Goal: Information Seeking & Learning: Understand process/instructions

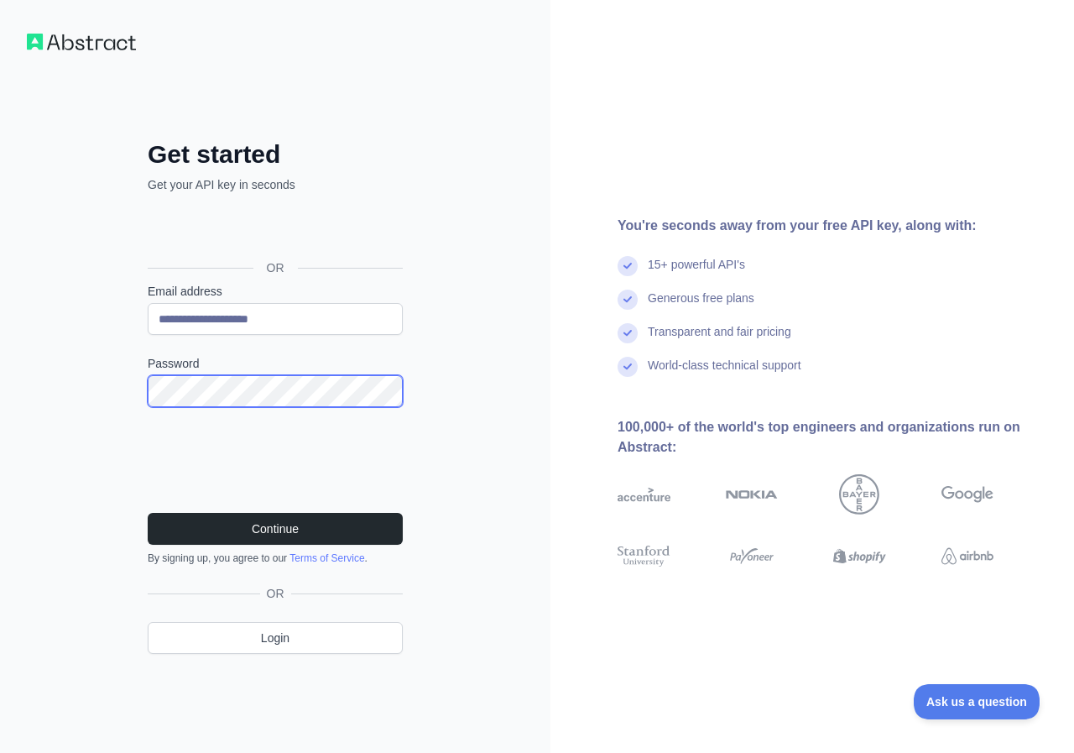
click at [72, 389] on div "**********" at bounding box center [275, 376] width 550 height 753
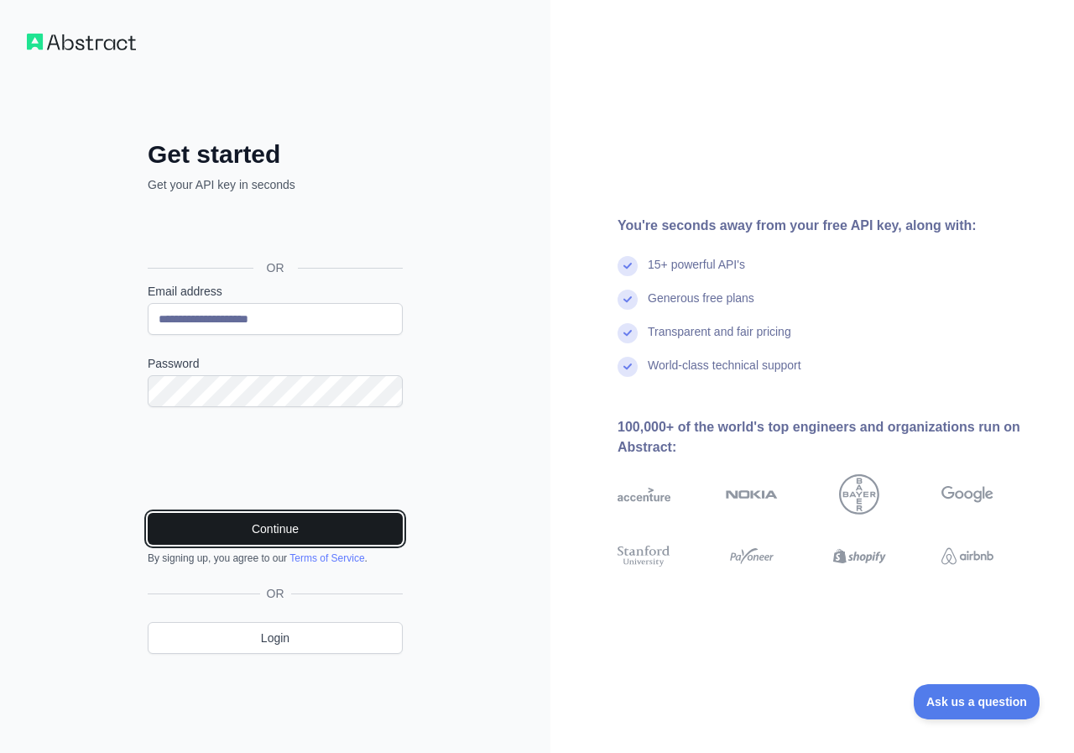
click at [289, 522] on button "Continue" at bounding box center [275, 529] width 255 height 32
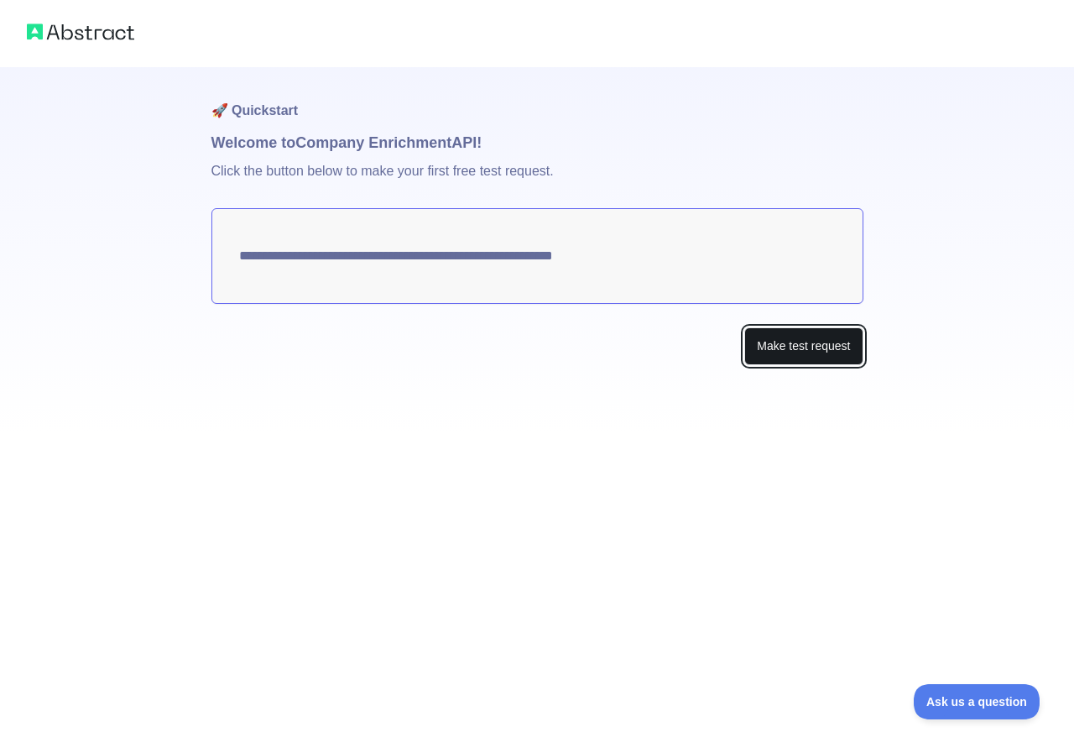
click at [805, 350] on button "Make test request" at bounding box center [803, 346] width 118 height 38
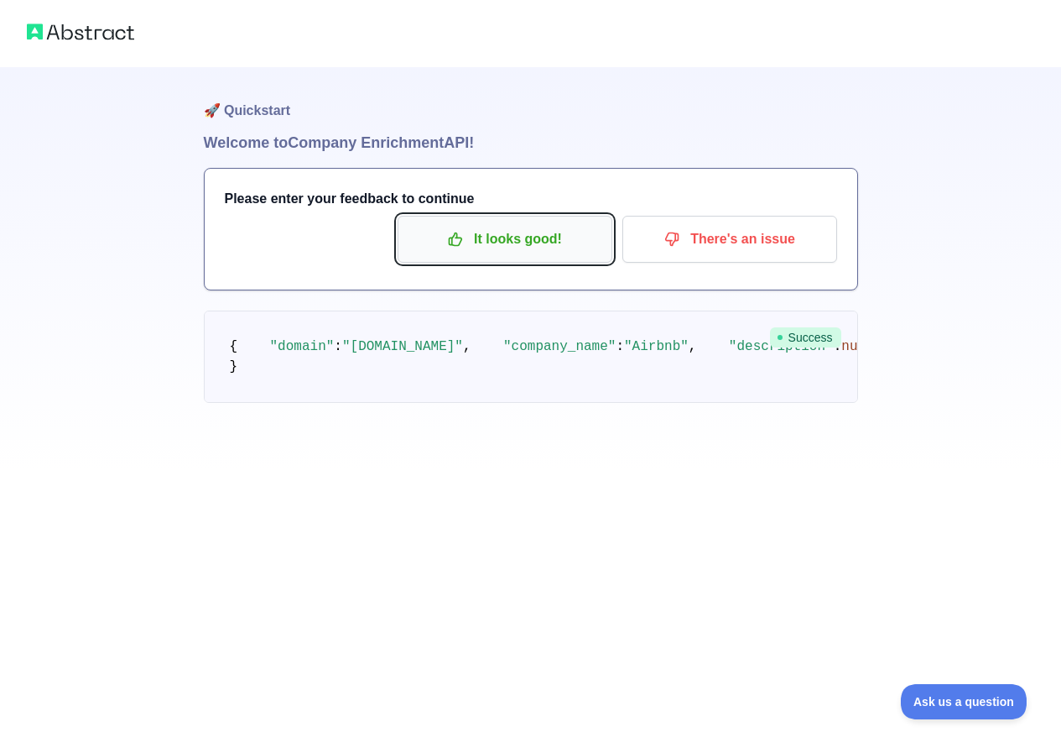
click at [515, 242] on p "It looks good!" at bounding box center [505, 239] width 190 height 29
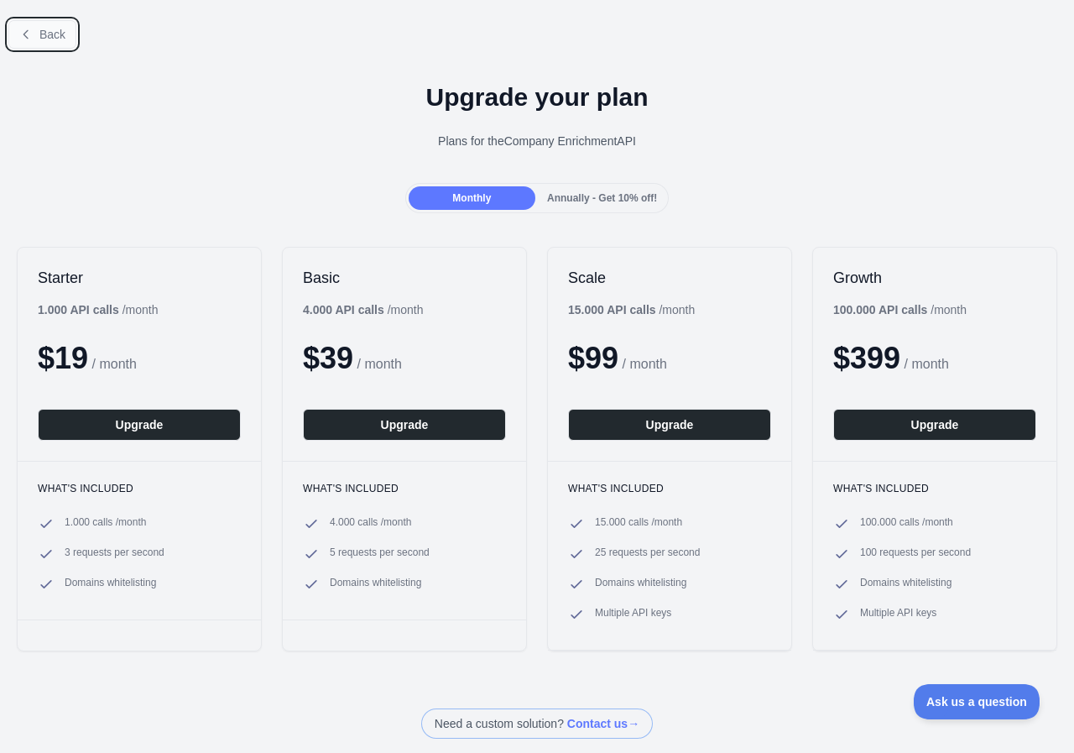
click at [49, 37] on span "Back" at bounding box center [52, 34] width 26 height 13
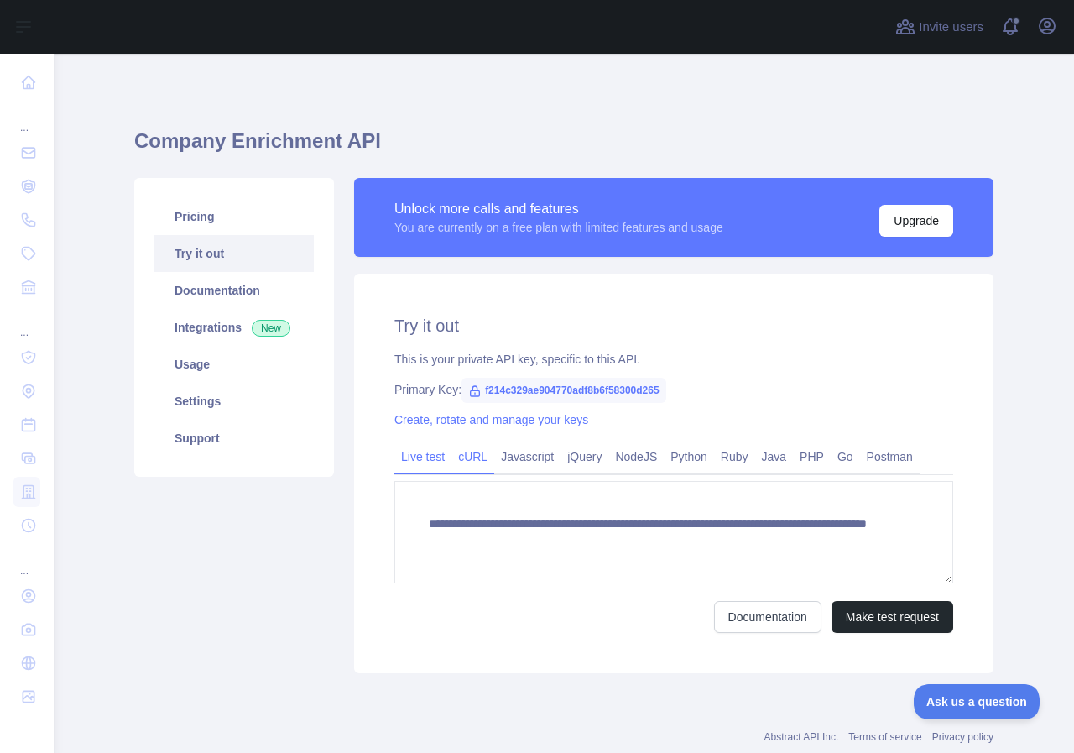
click at [470, 456] on link "cURL" at bounding box center [472, 456] width 43 height 27
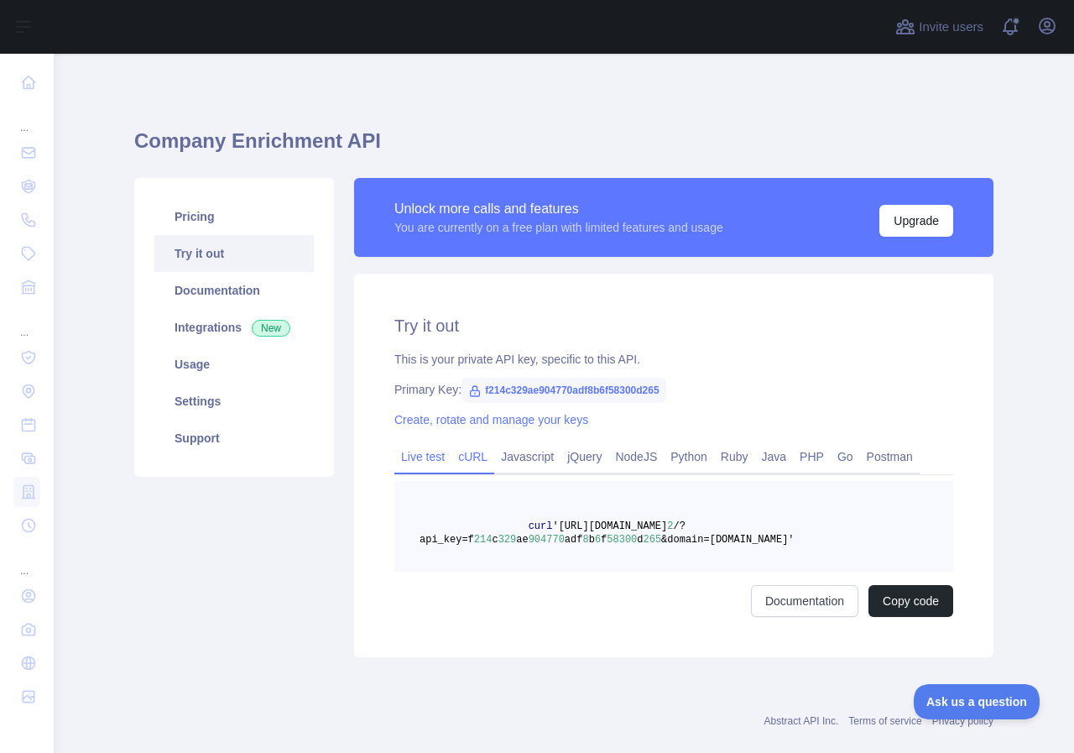
click at [425, 461] on link "Live test" at bounding box center [422, 456] width 57 height 27
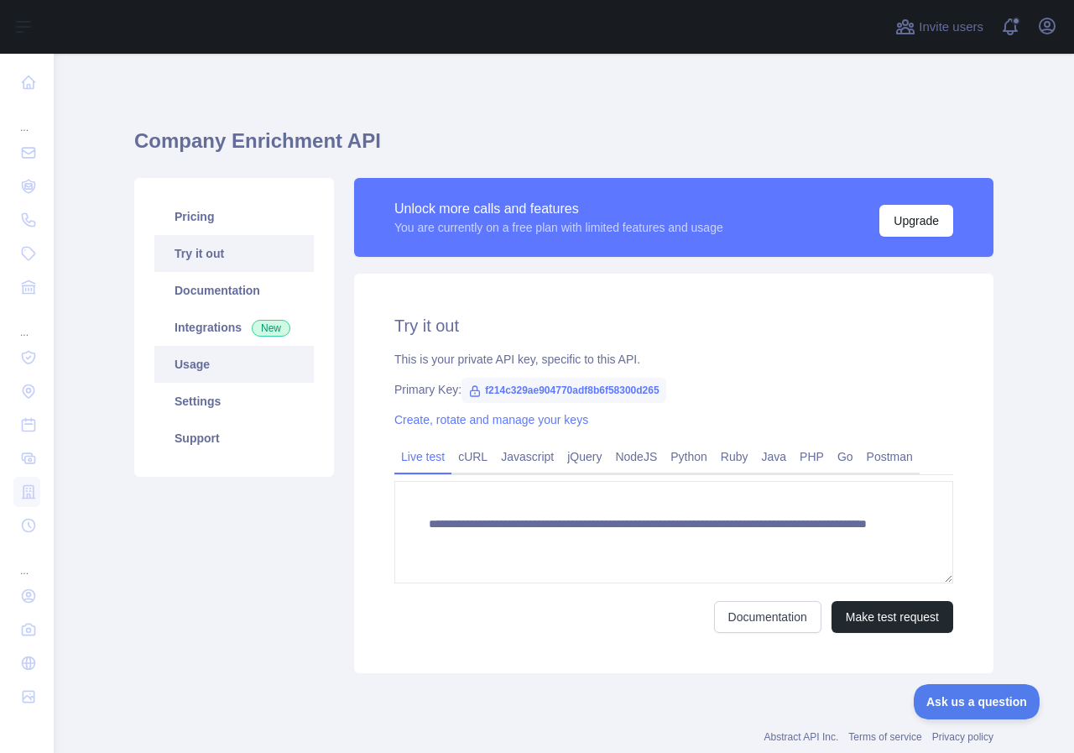
click at [196, 360] on link "Usage" at bounding box center [233, 364] width 159 height 37
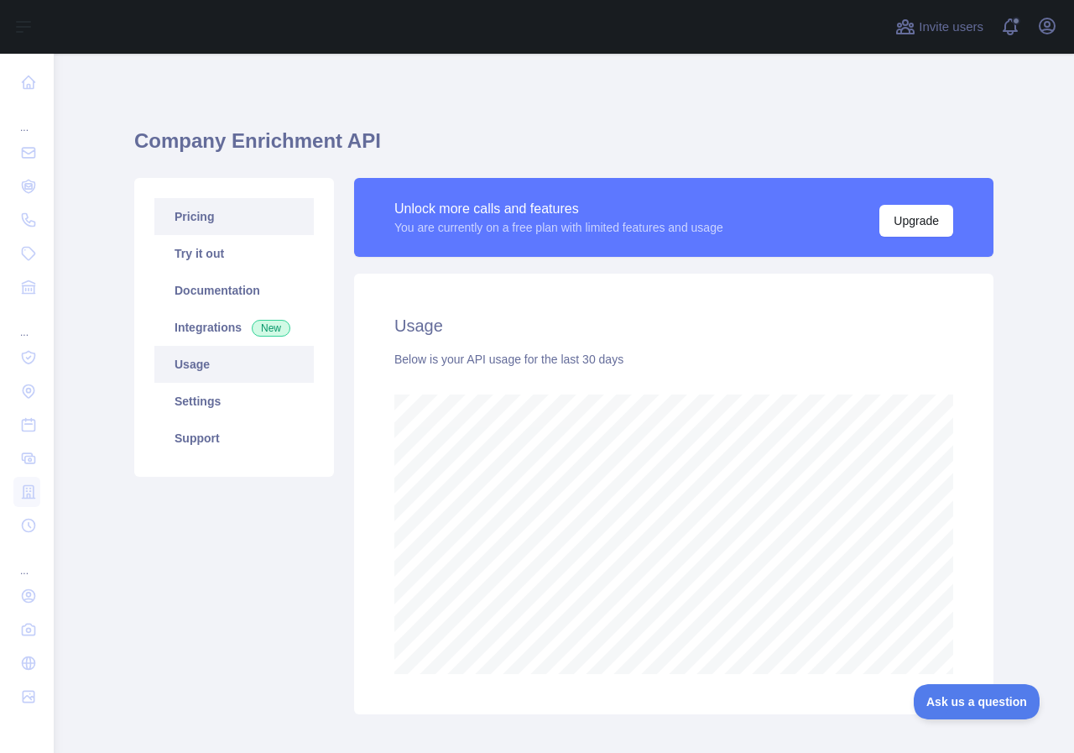
click at [188, 209] on link "Pricing" at bounding box center [233, 216] width 159 height 37
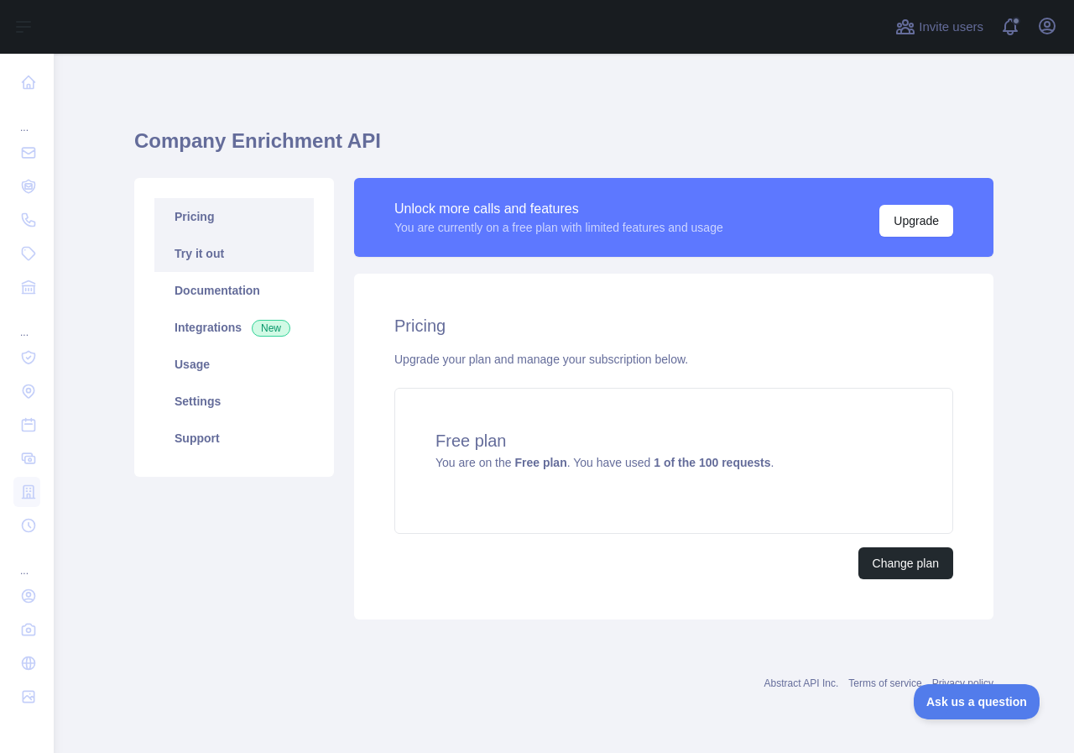
click at [195, 251] on link "Try it out" at bounding box center [233, 253] width 159 height 37
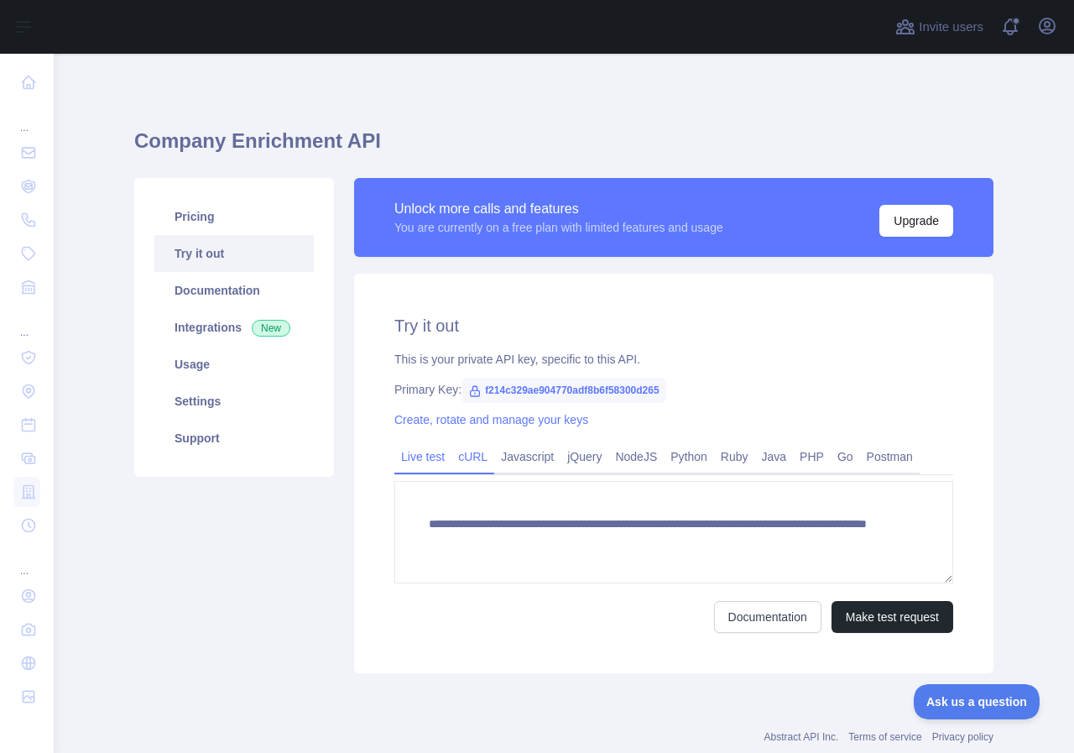
click at [461, 459] on link "cURL" at bounding box center [472, 456] width 43 height 27
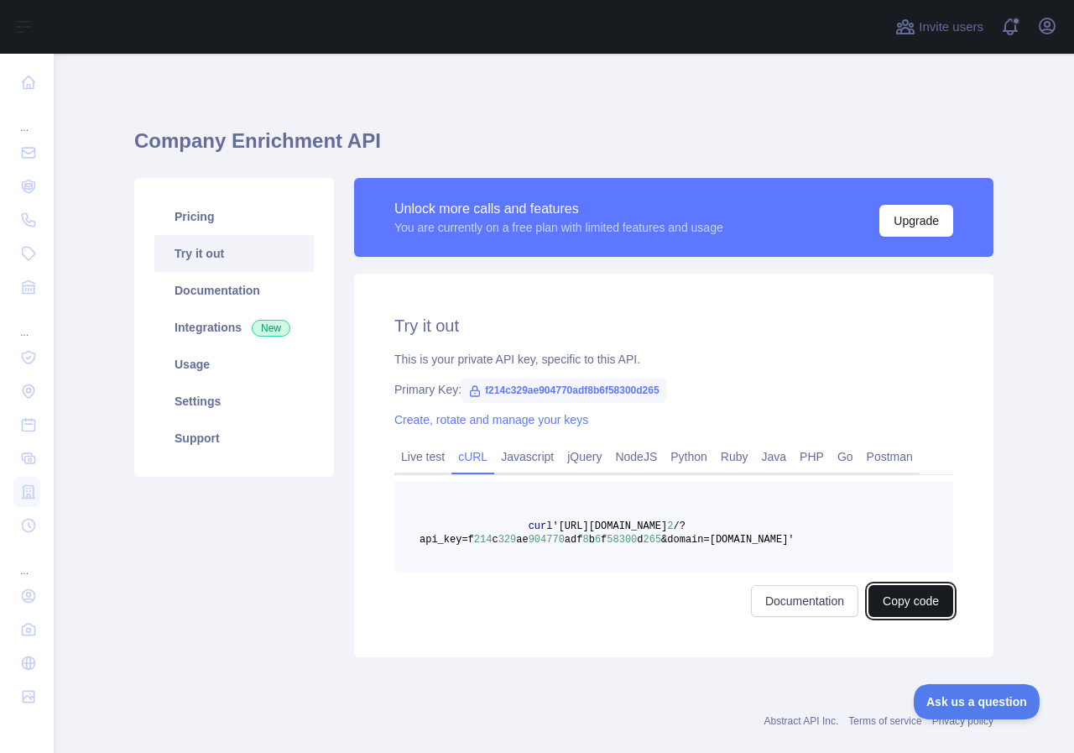
click at [918, 603] on button "Copy code" at bounding box center [910, 601] width 85 height 32
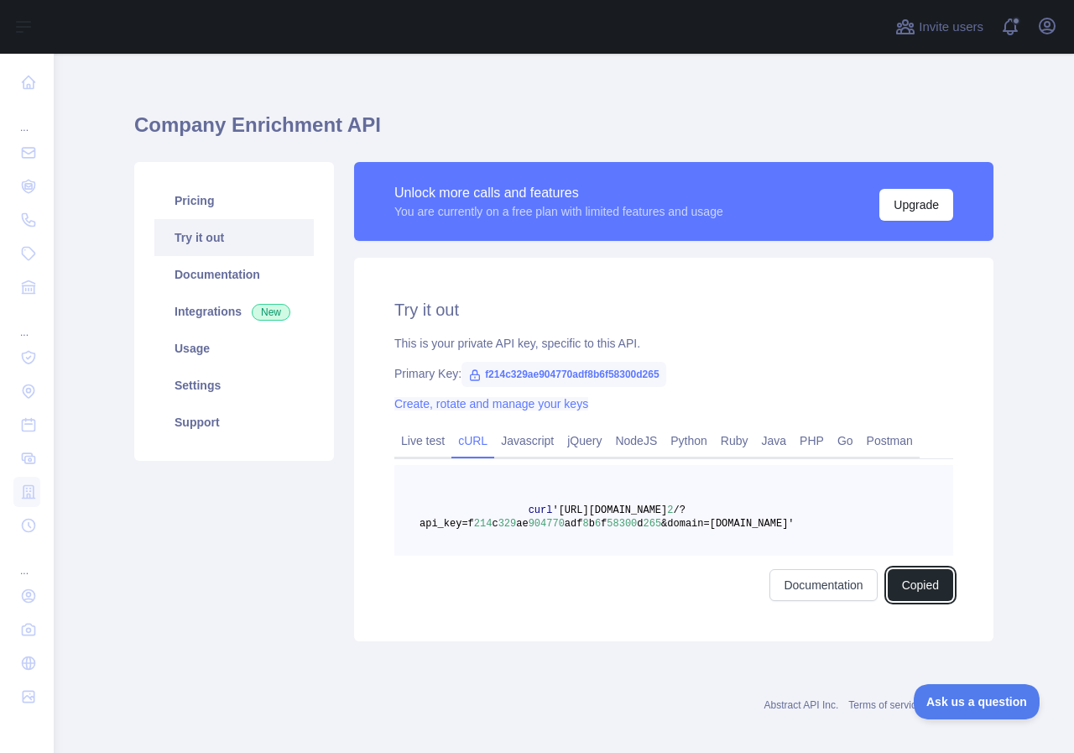
scroll to position [29, 0]
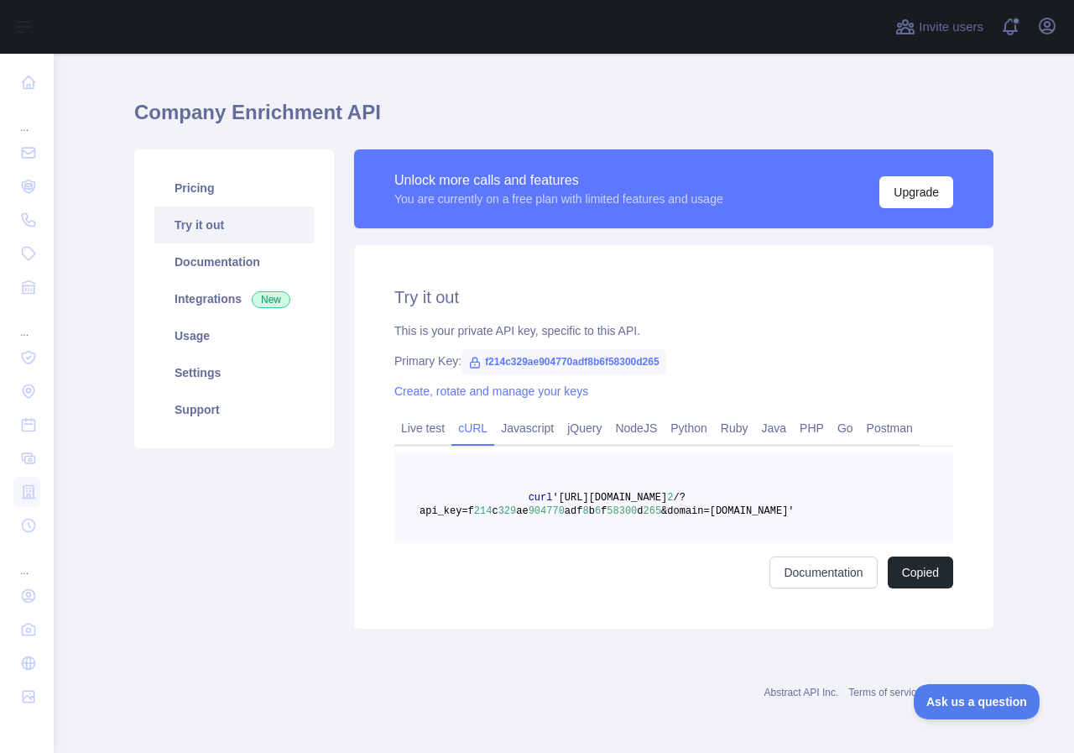
click at [717, 510] on span "&domain=airbnb.com'" at bounding box center [727, 511] width 133 height 12
click at [820, 574] on link "Documentation" at bounding box center [822, 572] width 107 height 32
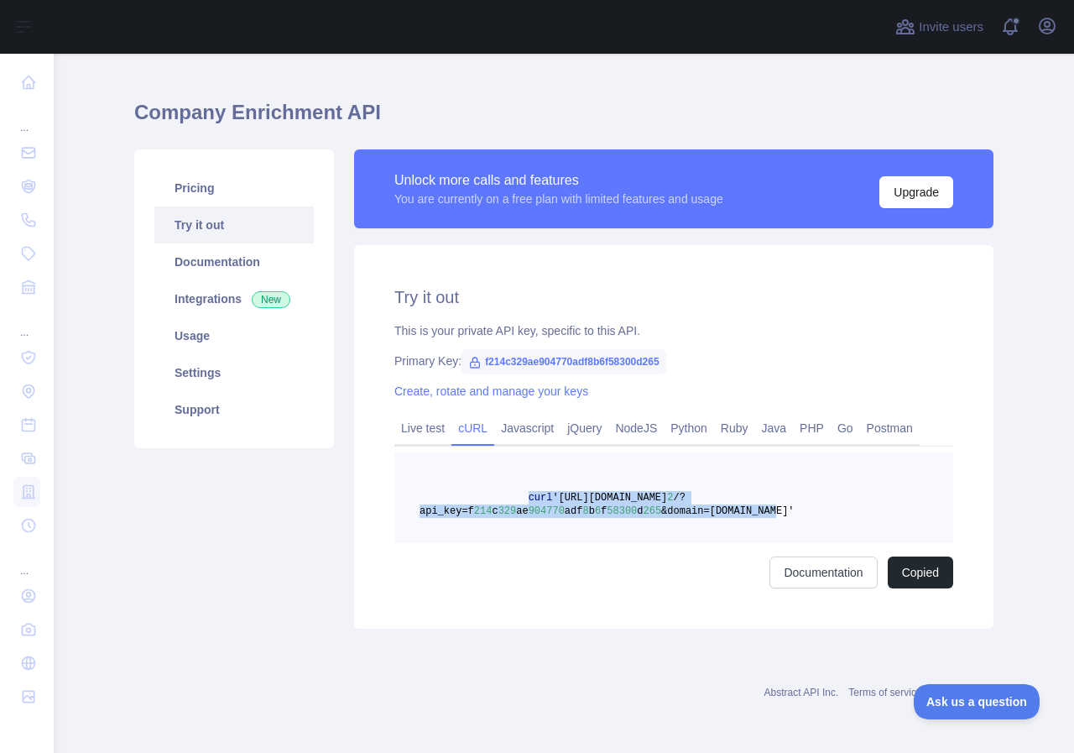
drag, startPoint x: 744, startPoint y: 511, endPoint x: 513, endPoint y: 501, distance: 231.8
click at [513, 501] on pre "curl 'https://companyenrichment.abstractapi.com/v 2 /?api_key=f 214 c 329 ae 90…" at bounding box center [673, 497] width 559 height 91
copy span "curl 'https://companyenrichment.abstractapi.com/v 2 /?api_key=f 214 c 329 ae 90…"
click at [739, 513] on span "&domain=airbnb.com'" at bounding box center [727, 511] width 133 height 12
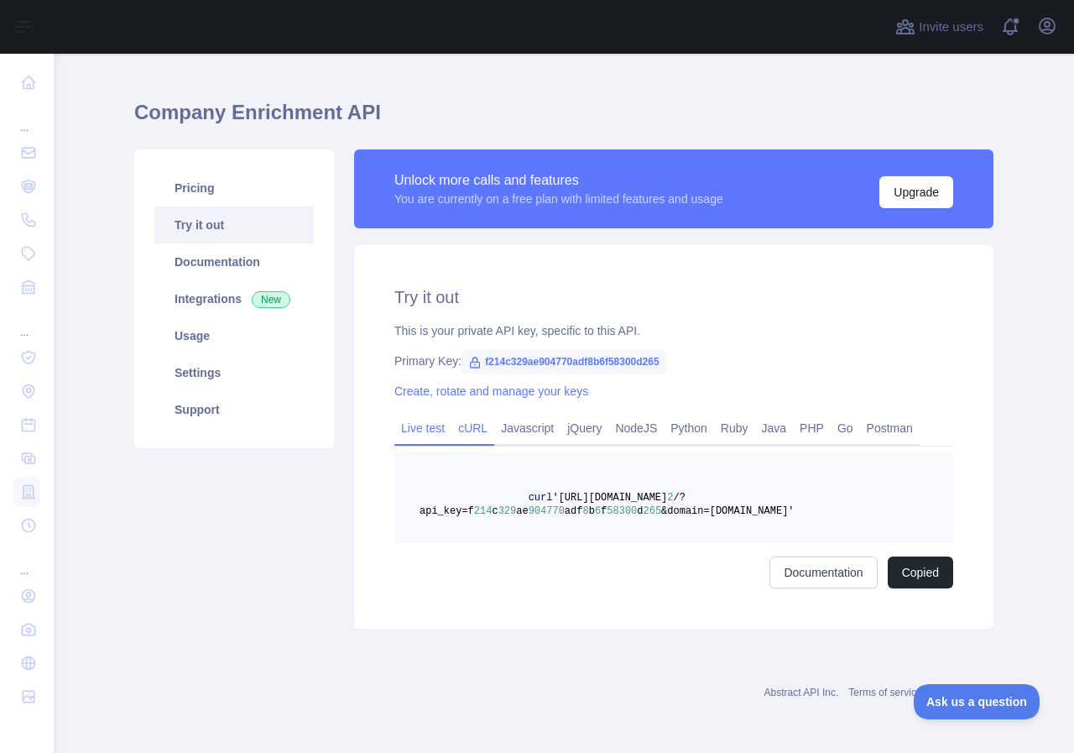
click at [409, 424] on link "Live test" at bounding box center [422, 427] width 57 height 27
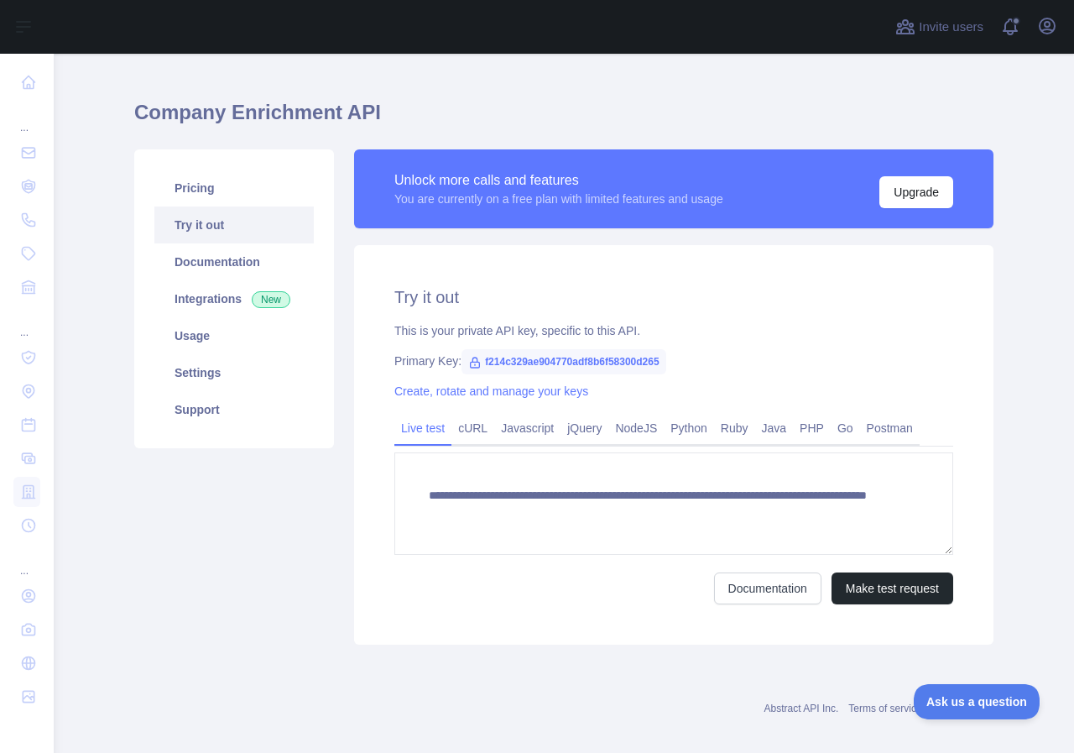
scroll to position [44, 0]
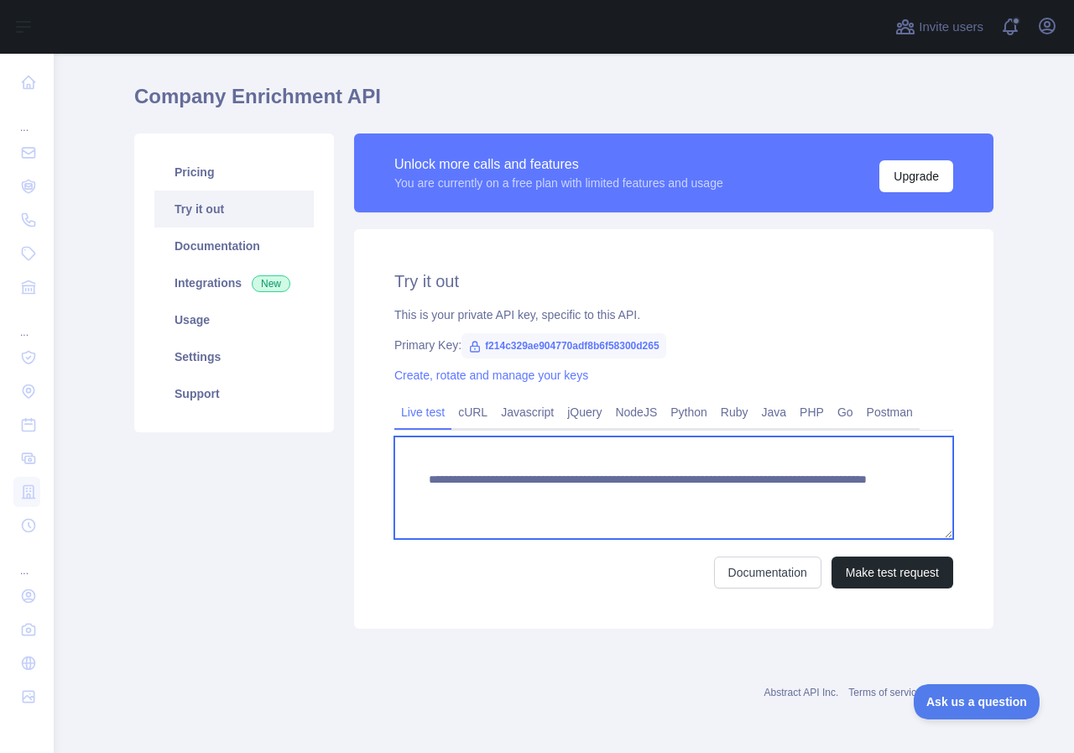
click at [759, 497] on textarea "**********" at bounding box center [673, 487] width 559 height 102
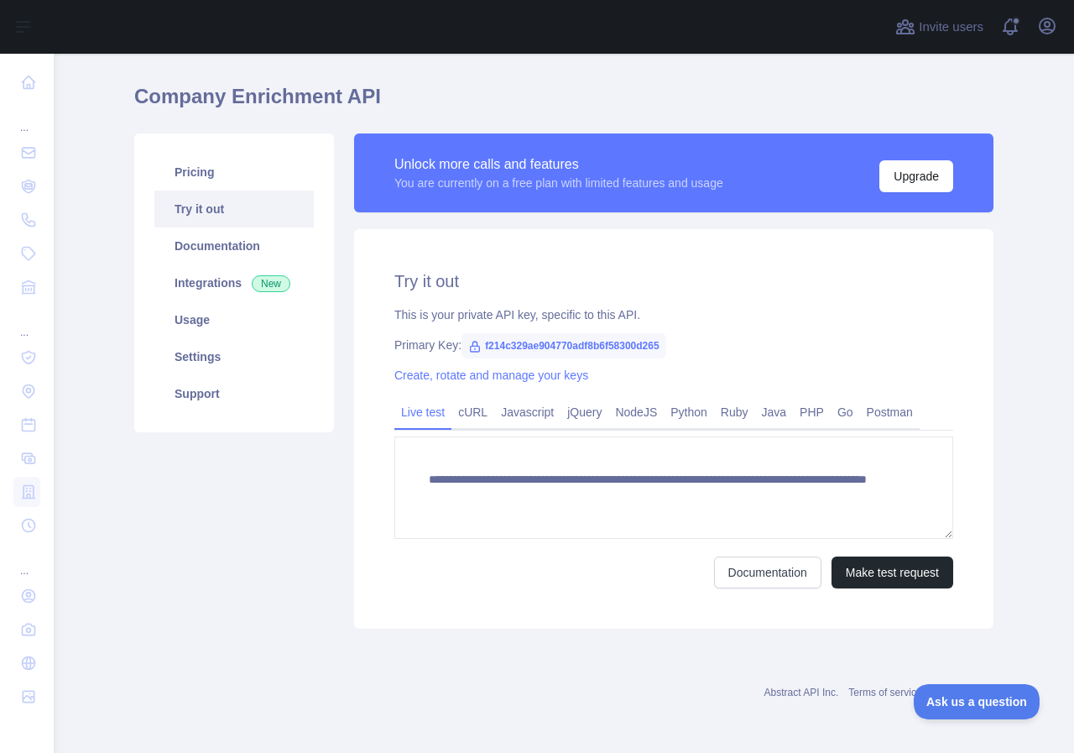
click at [328, 491] on div "Pricing Try it out Documentation Integrations New Usage Settings Support" at bounding box center [234, 380] width 220 height 495
